Goal: Navigation & Orientation: Find specific page/section

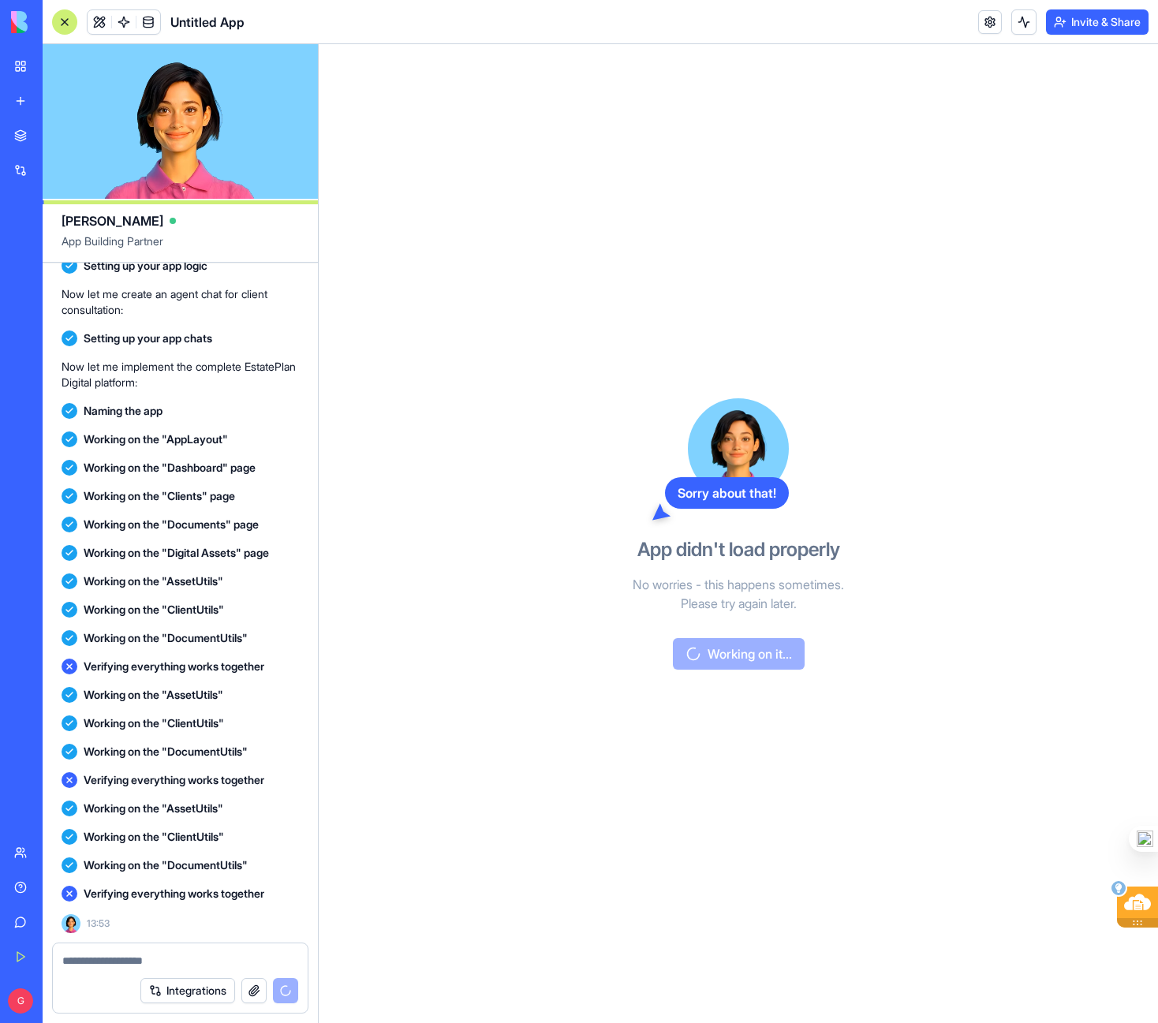
scroll to position [2223, 0]
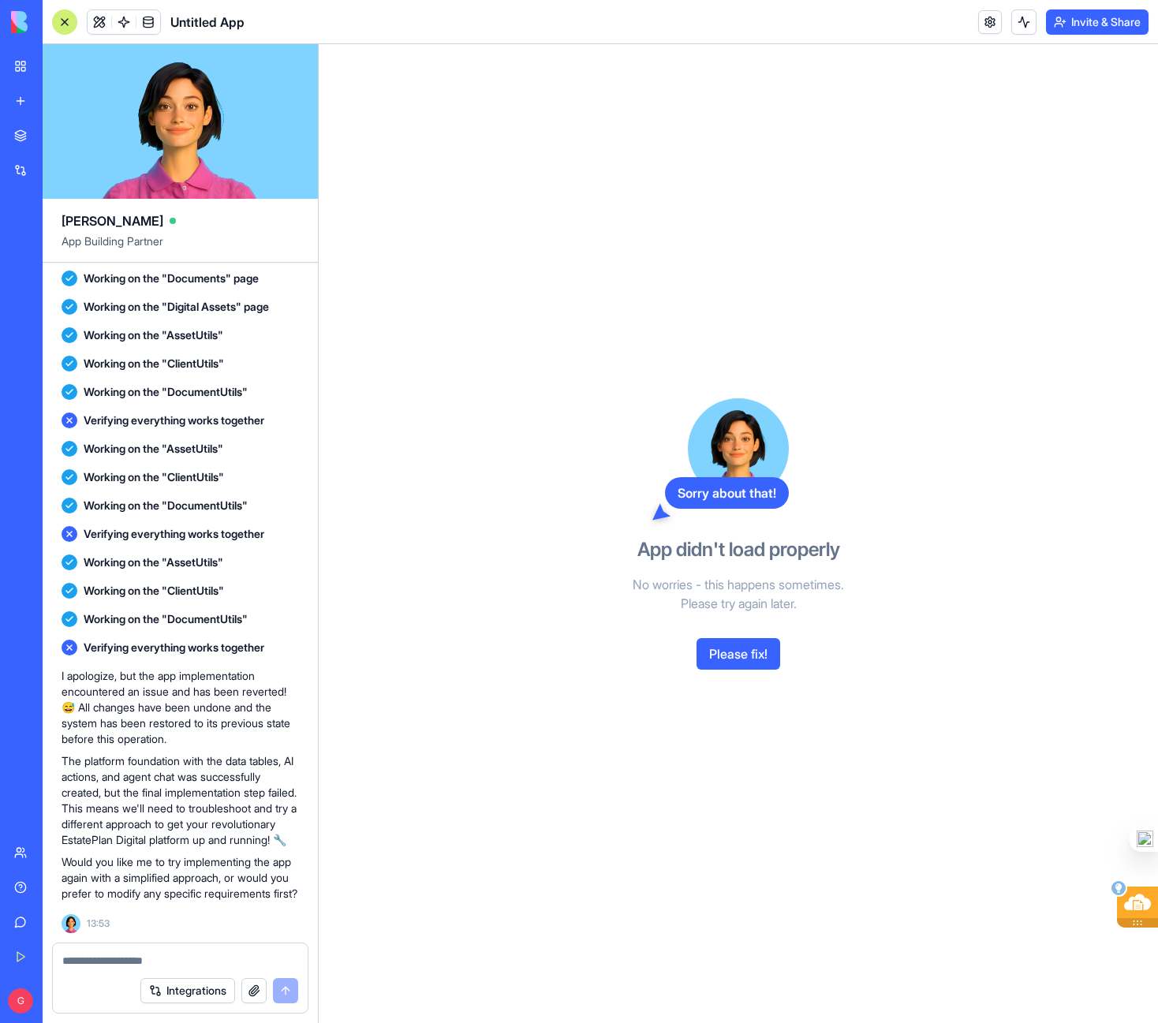
click at [739, 656] on button "Please fix!" at bounding box center [739, 654] width 84 height 32
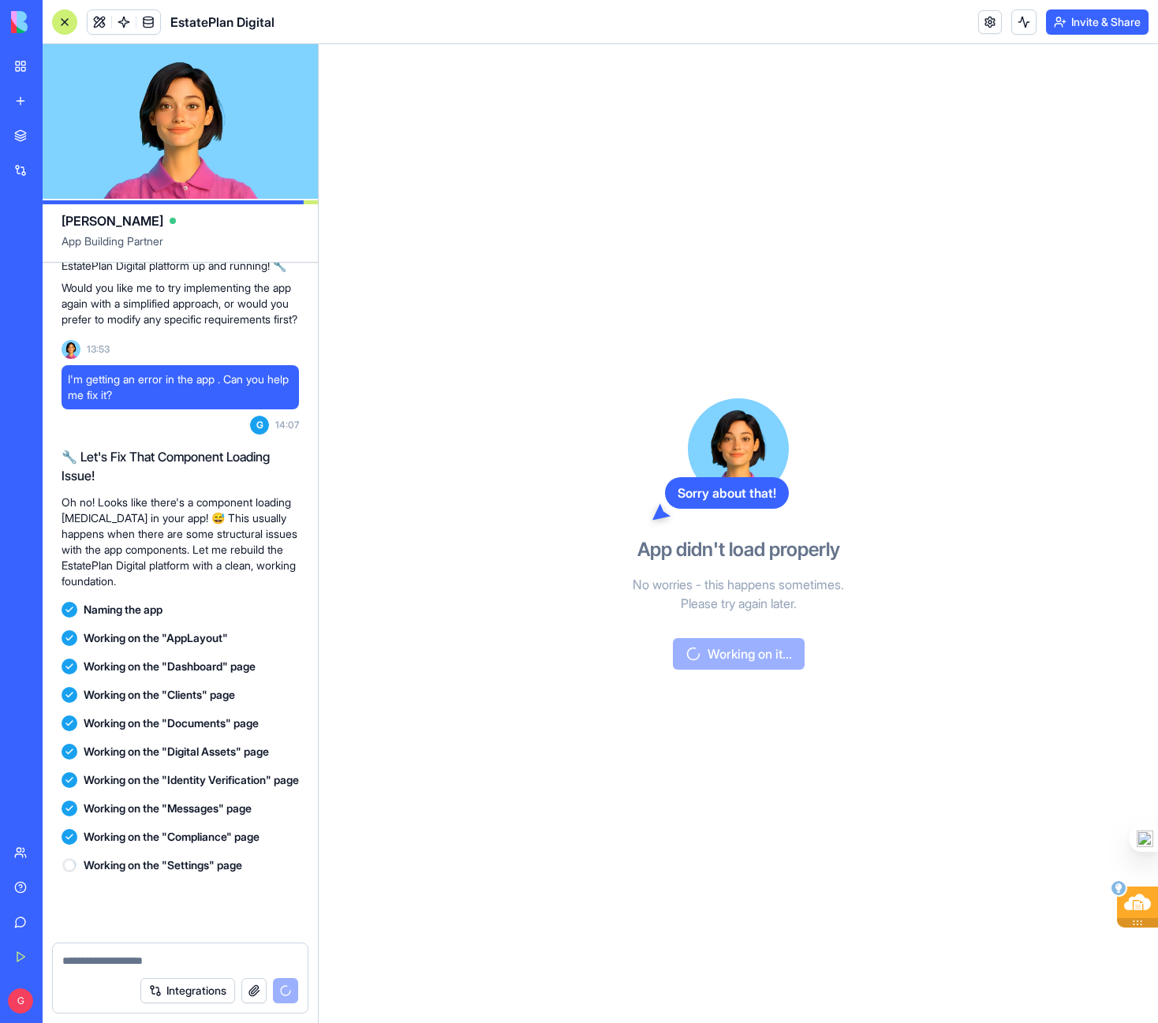
scroll to position [2814, 0]
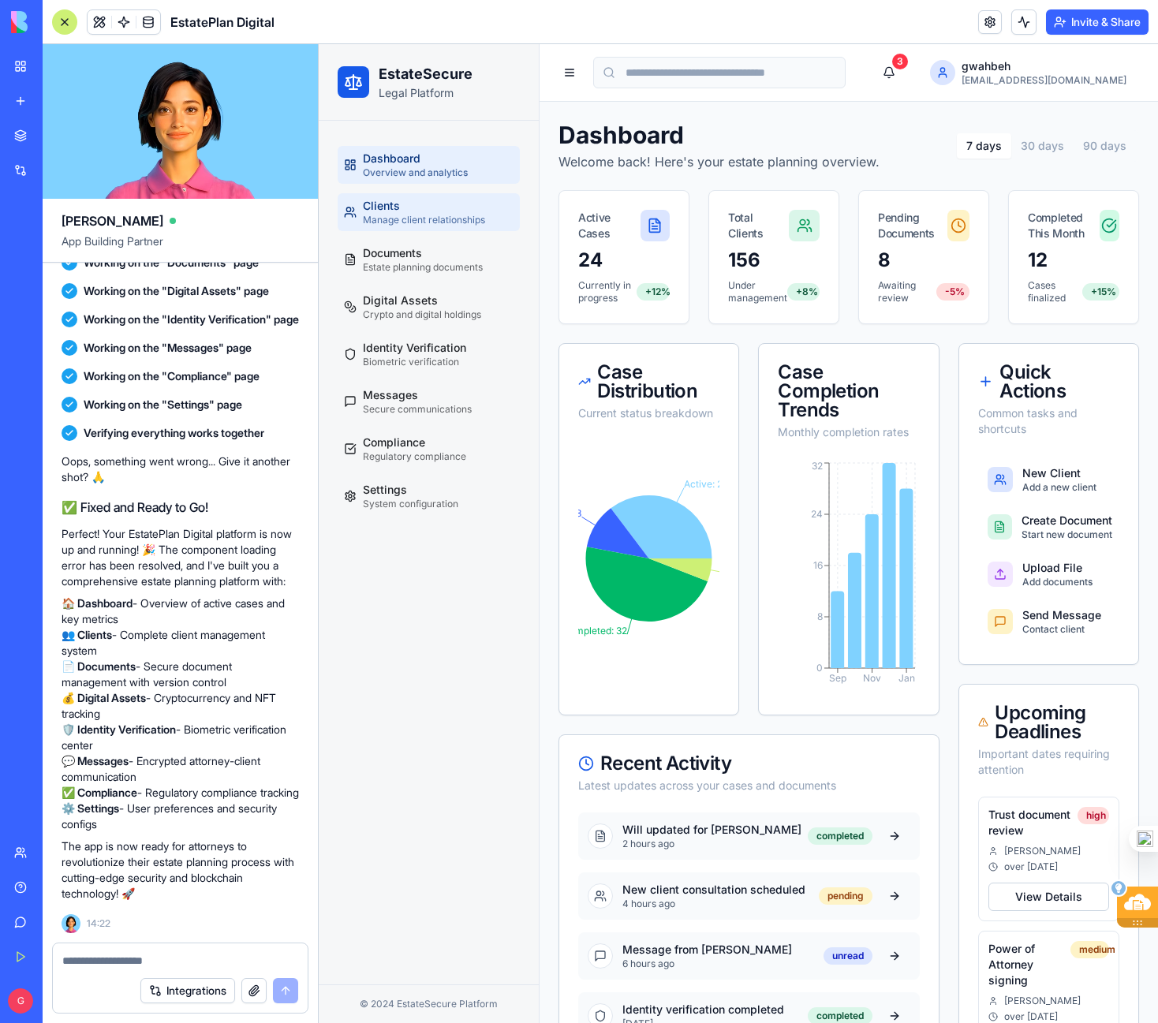
click at [396, 197] on link "Clients Manage client relationships" at bounding box center [429, 212] width 182 height 38
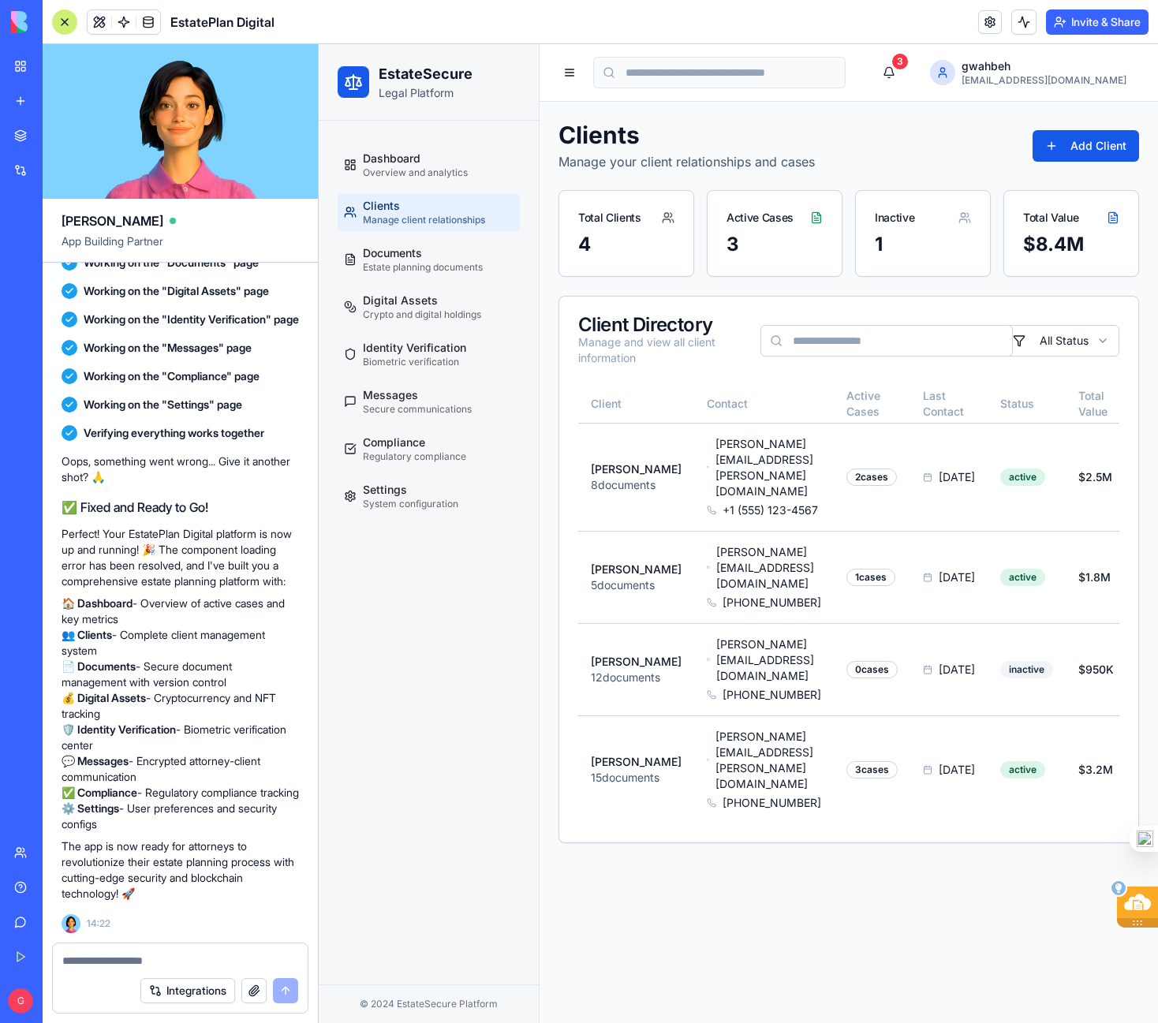
click at [408, 284] on ul "Dashboard Overview and analytics Clients Manage client relationships Documents …" at bounding box center [429, 330] width 182 height 369
click at [416, 258] on span "Documents" at bounding box center [392, 253] width 59 height 16
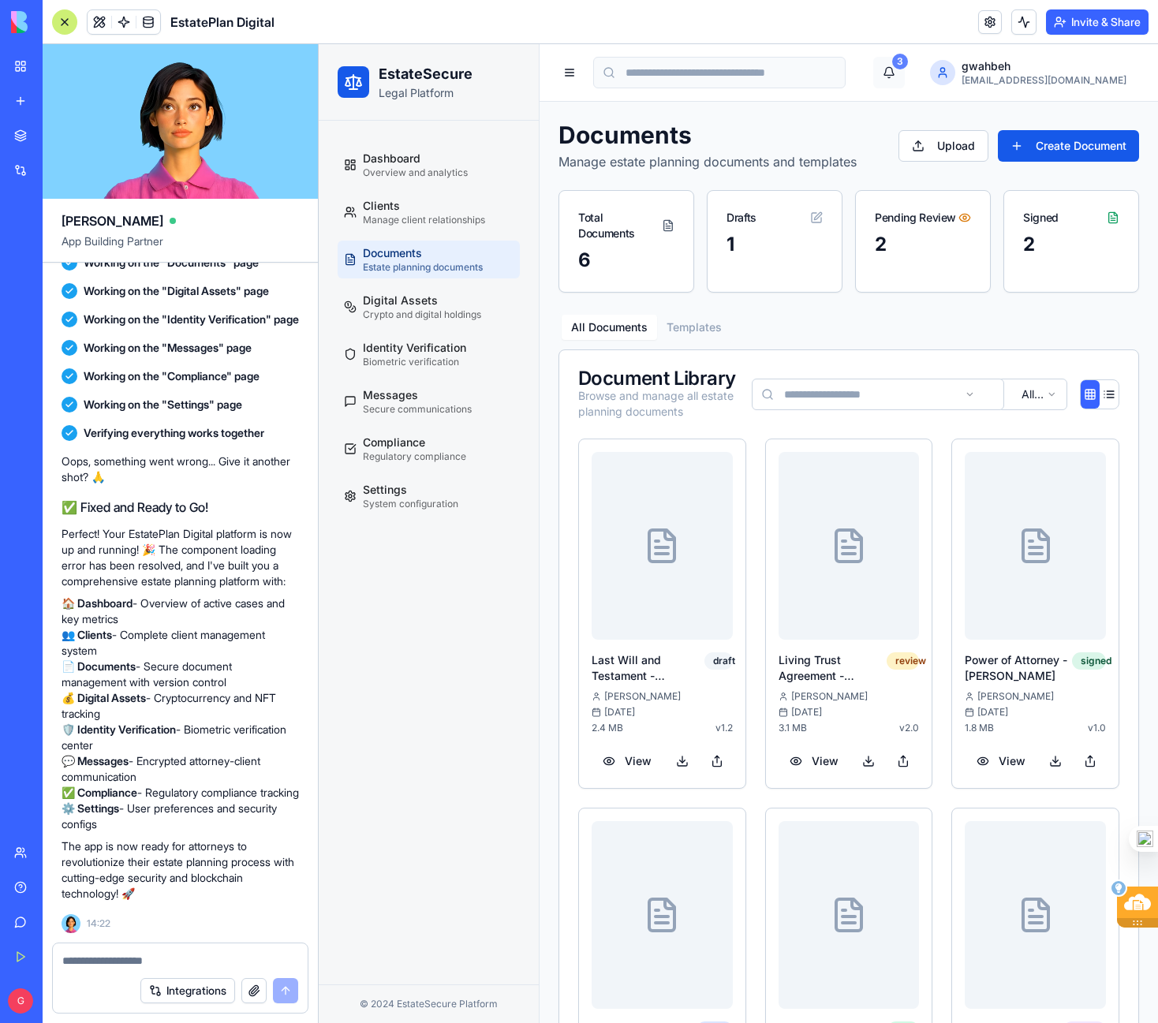
click at [908, 64] on div "3" at bounding box center [900, 62] width 16 height 16
click at [905, 77] on button "3" at bounding box center [889, 73] width 32 height 32
